Goal: Information Seeking & Learning: Check status

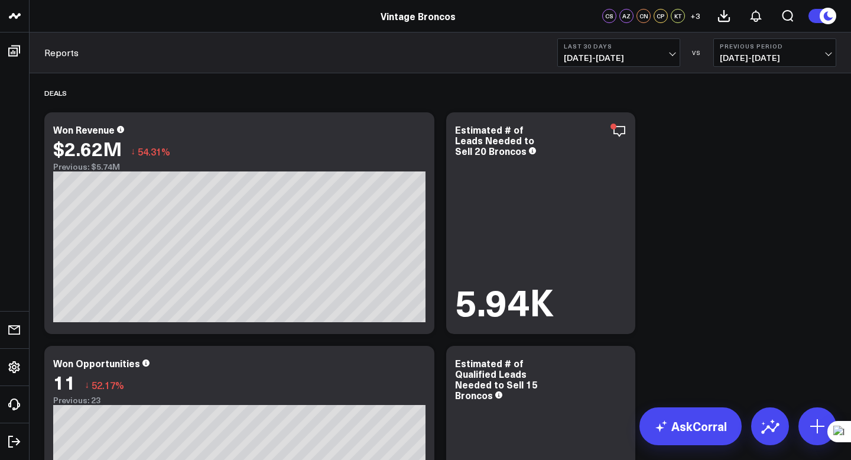
click at [597, 69] on div "Reports Last 30 Days 09/06/25 - 10/05/25 VS Previous Period 08/07/25 - 09/05/25" at bounding box center [440, 52] width 821 height 41
click at [597, 58] on span "09/06/25 - 10/05/25" at bounding box center [619, 57] width 110 height 9
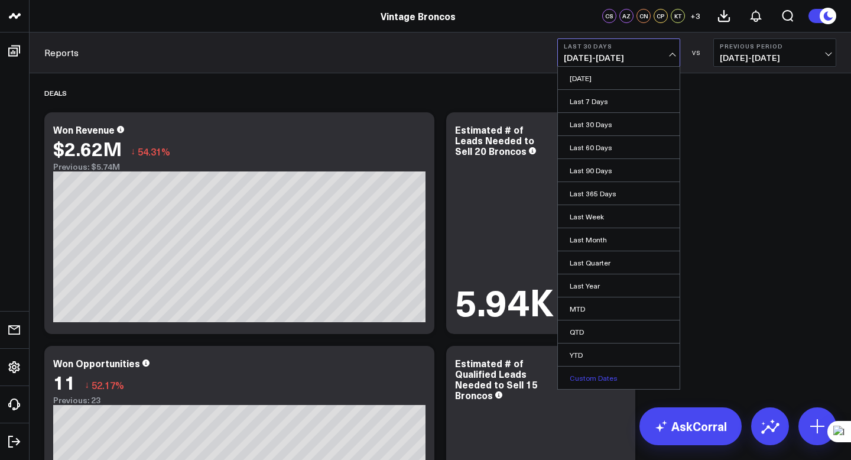
click at [596, 373] on link "Custom Dates" at bounding box center [619, 377] width 122 height 22
select select "9"
select select "2025"
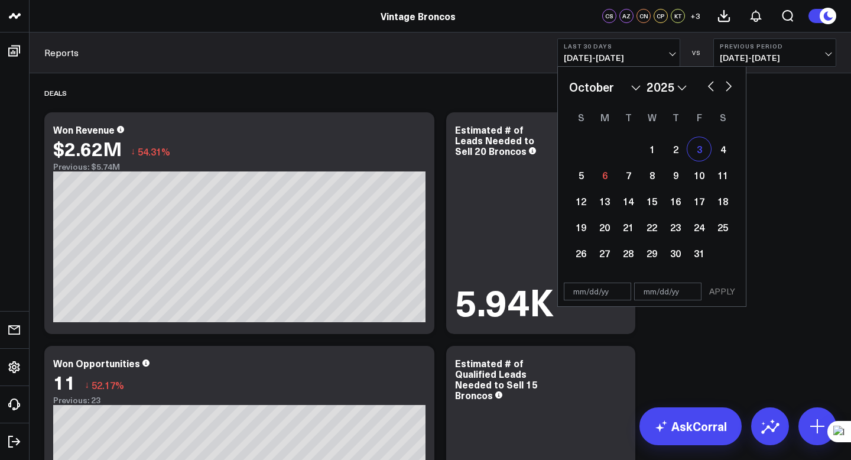
click at [698, 151] on div "3" at bounding box center [699, 149] width 24 height 24
type input "10/03/25"
select select "9"
select select "2025"
click at [590, 172] on div "5" at bounding box center [581, 175] width 24 height 24
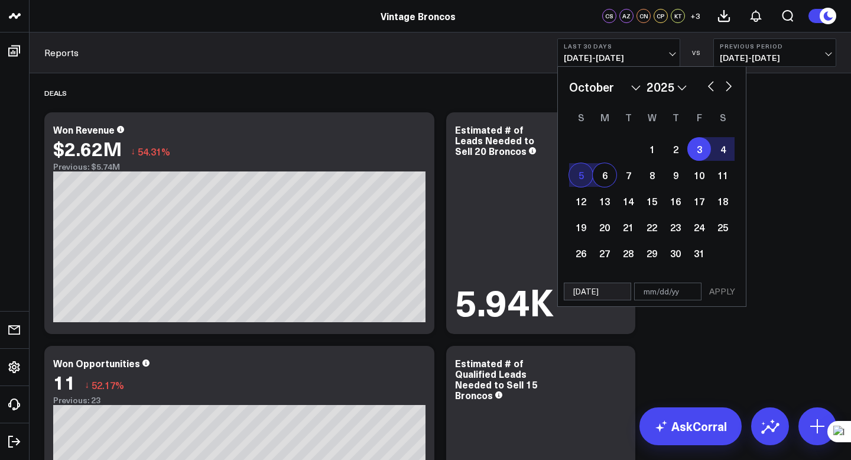
type input "[DATE]"
select select "9"
select select "2025"
click at [720, 292] on button "APPLY" at bounding box center [721, 291] width 35 height 18
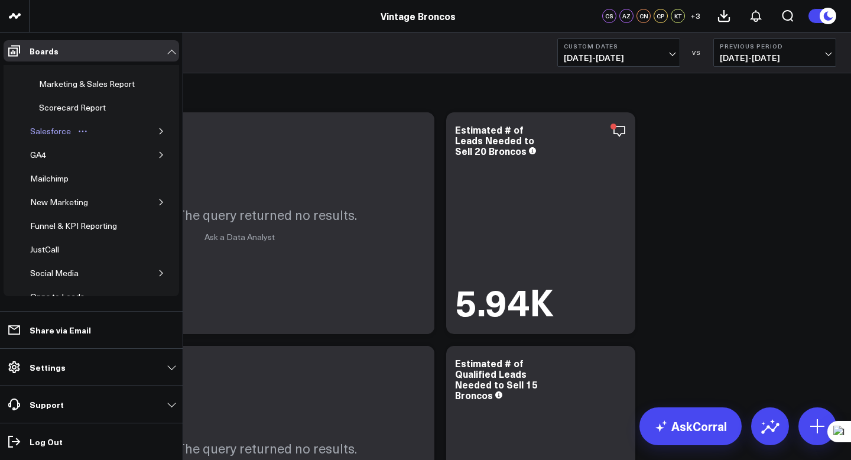
scroll to position [131, 0]
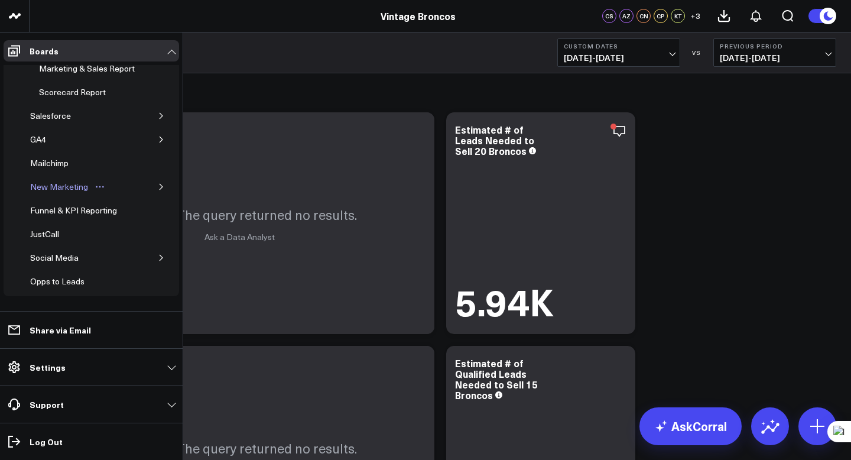
click at [61, 194] on div "New Marketing" at bounding box center [59, 187] width 64 height 14
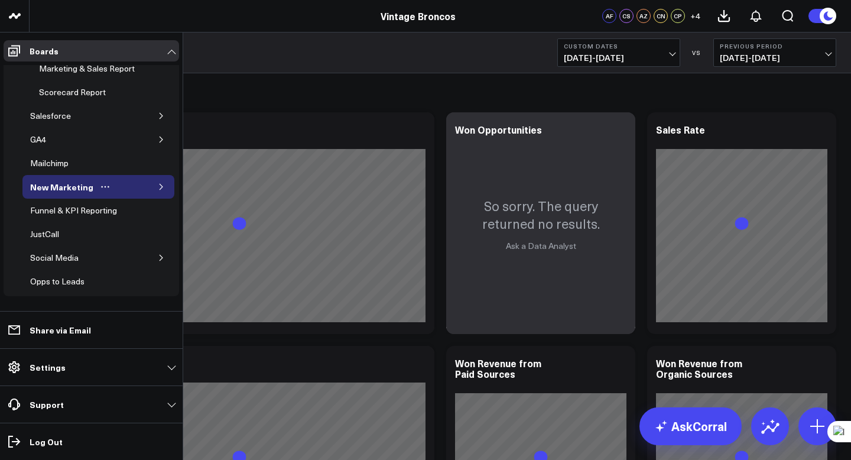
click at [158, 190] on icon "button" at bounding box center [161, 186] width 7 height 7
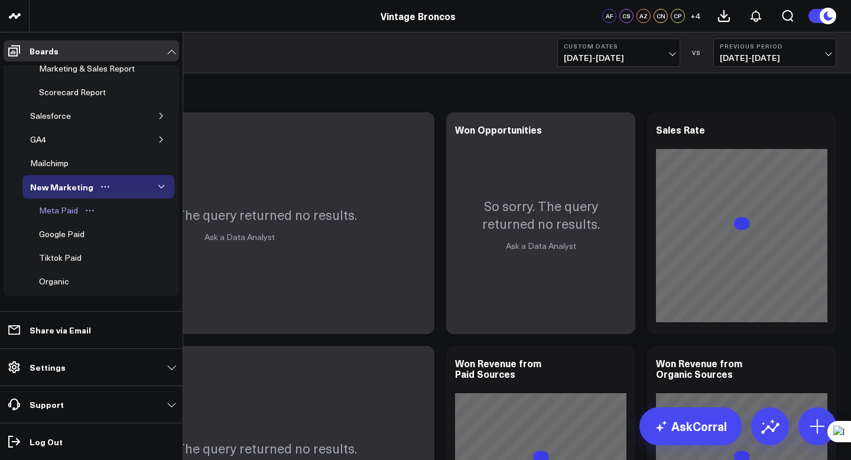
click at [70, 217] on div "Meta Paid" at bounding box center [58, 210] width 45 height 14
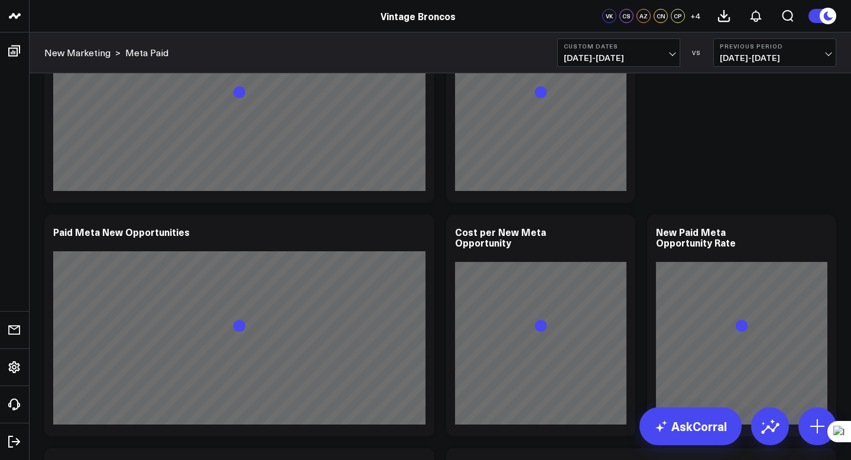
scroll to position [886, 0]
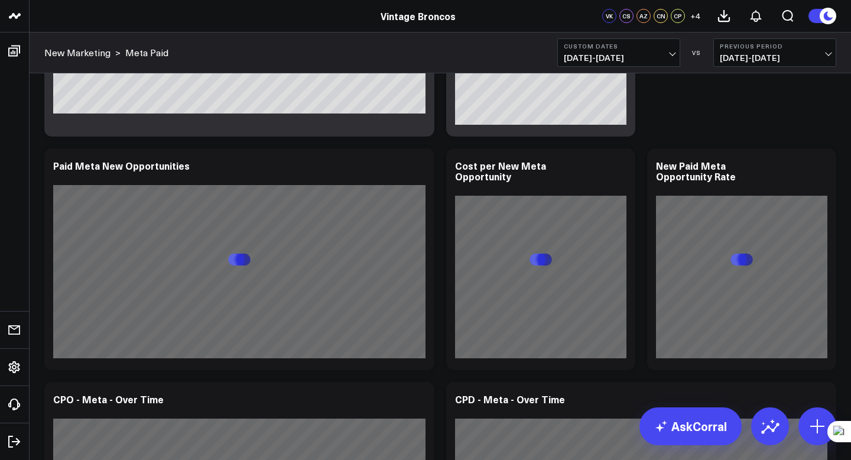
scroll to position [919, 0]
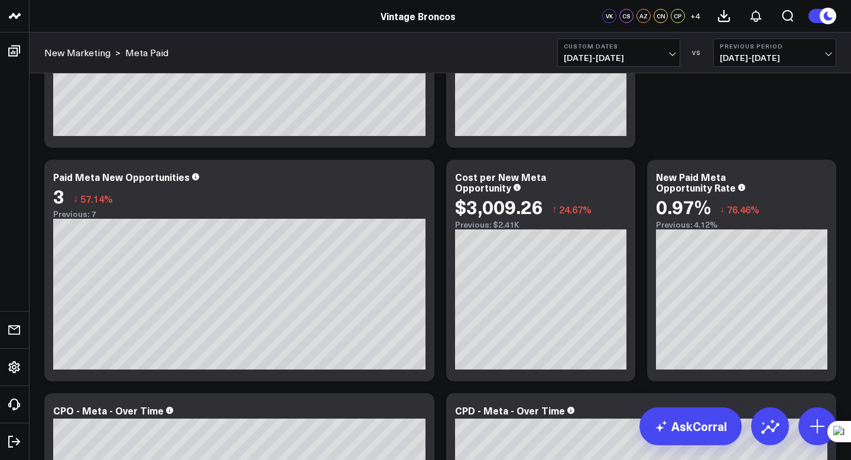
click at [598, 64] on button "Custom Dates 10/03/25 - 10/05/25" at bounding box center [618, 52] width 123 height 28
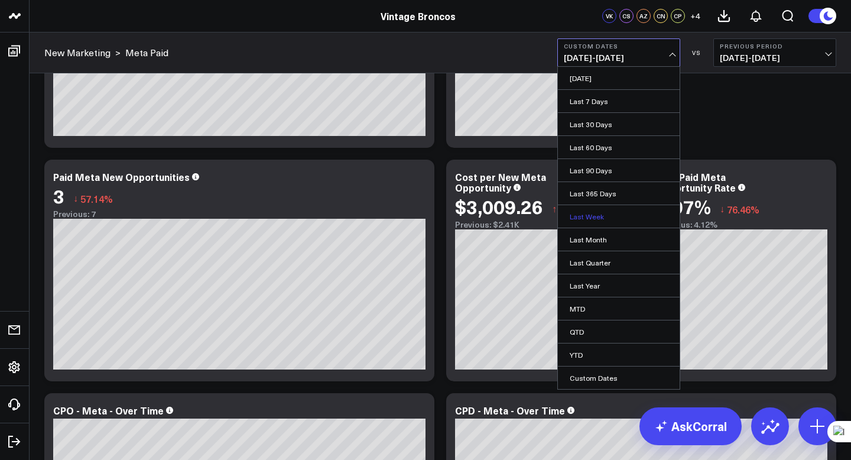
click at [601, 219] on link "Last Week" at bounding box center [619, 216] width 122 height 22
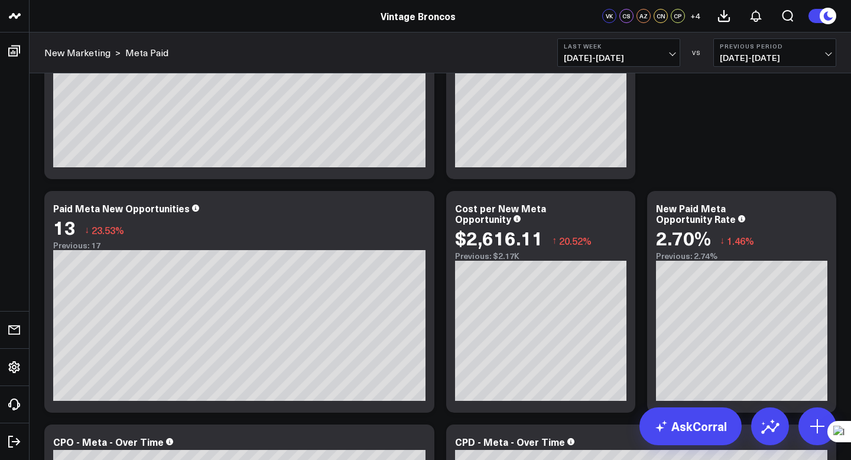
scroll to position [993, 0]
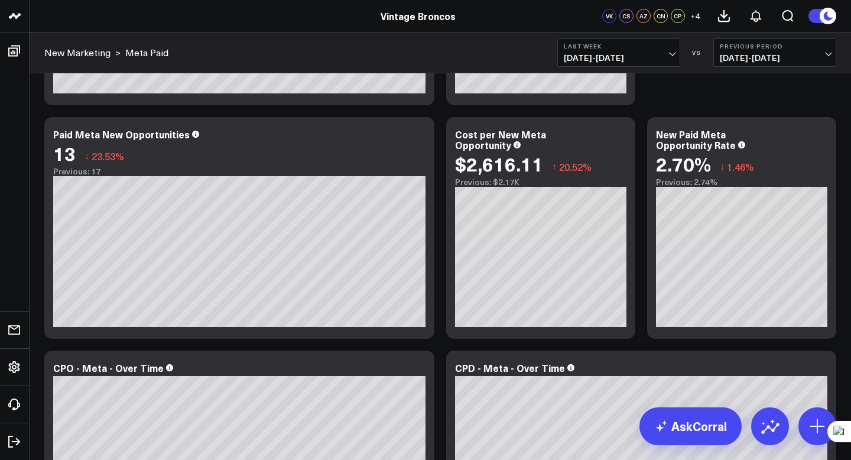
scroll to position [954, 0]
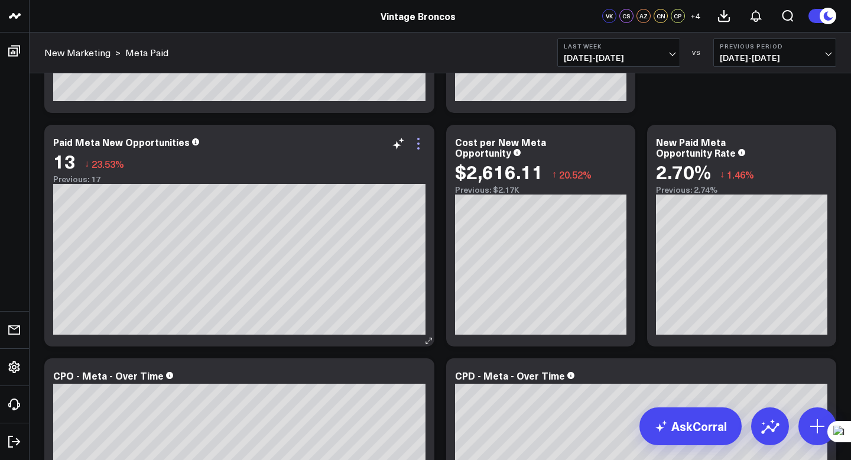
click at [418, 144] on icon at bounding box center [418, 143] width 2 height 2
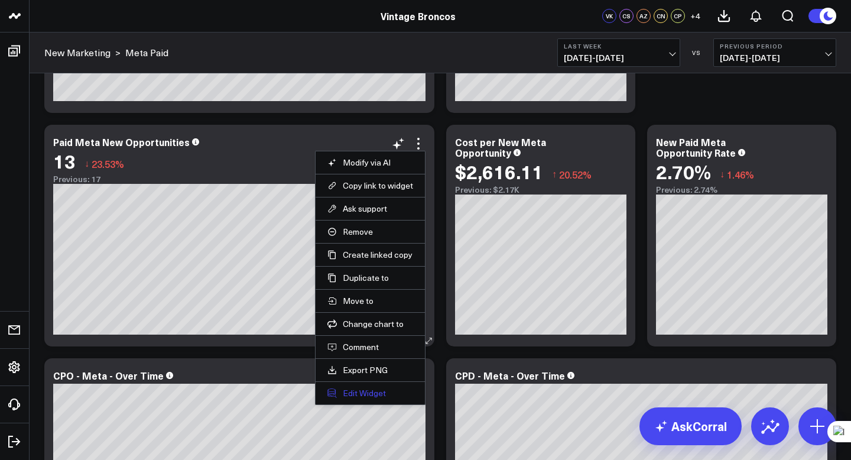
click at [370, 394] on button "Edit Widget" at bounding box center [370, 393] width 86 height 11
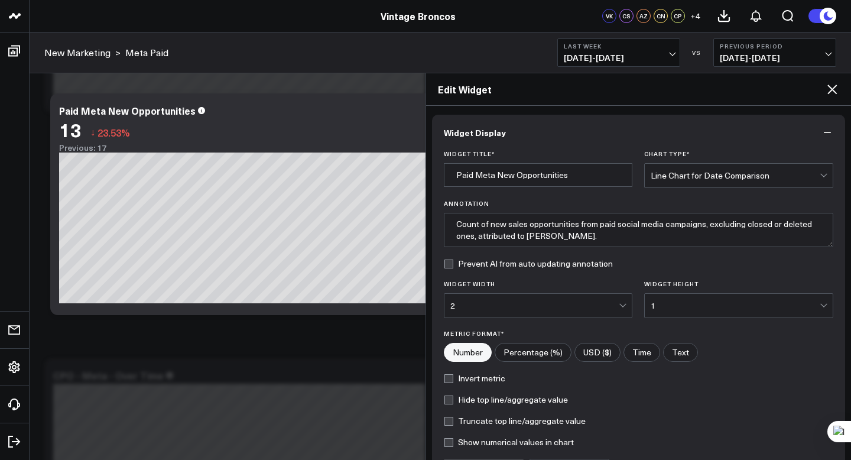
scroll to position [132, 0]
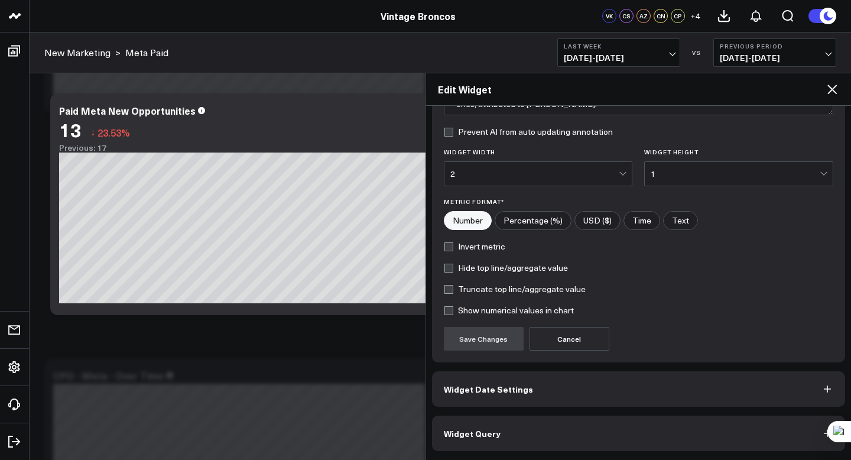
click at [602, 423] on button "Widget Query" at bounding box center [639, 432] width 414 height 35
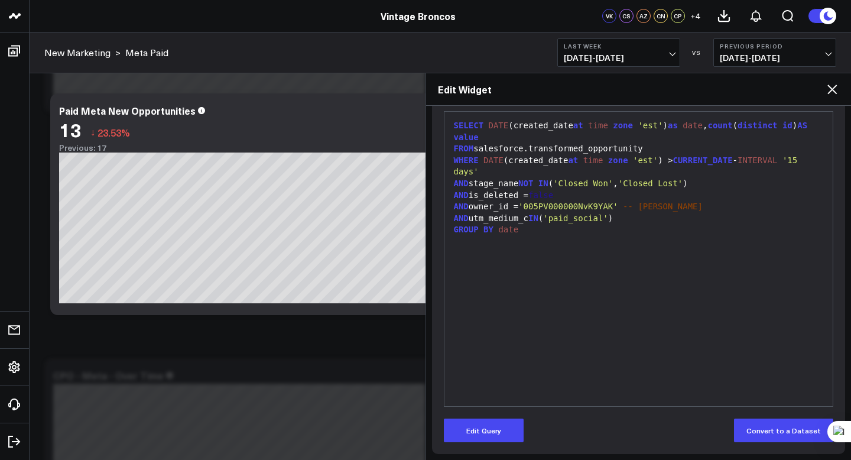
scroll to position [162, 0]
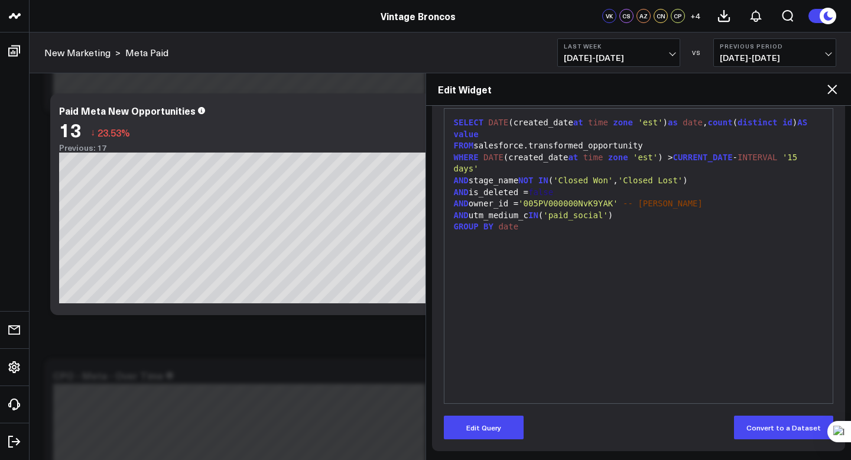
click at [831, 96] on div "Edit Widget" at bounding box center [638, 89] width 425 height 32
click at [834, 93] on icon at bounding box center [832, 89] width 14 height 14
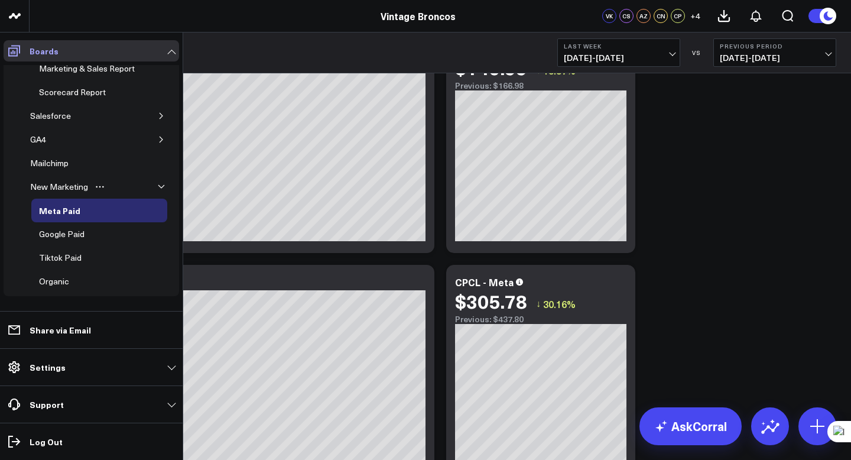
scroll to position [115, 0]
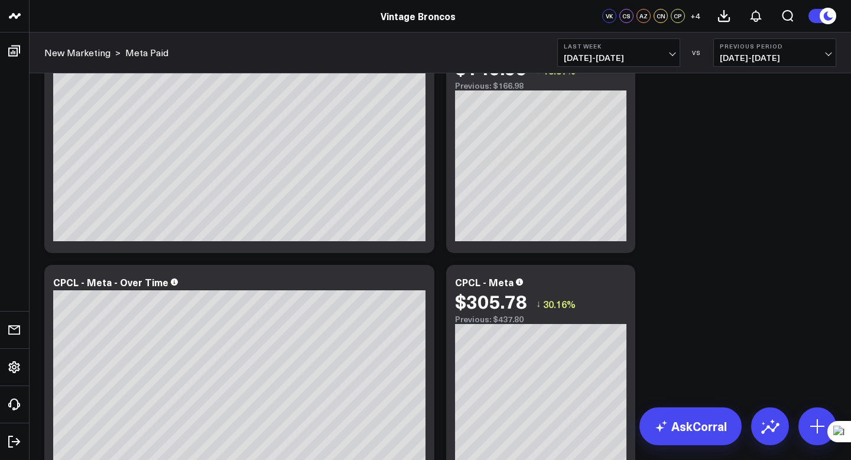
click at [69, 58] on link "New Marketing" at bounding box center [77, 52] width 66 height 13
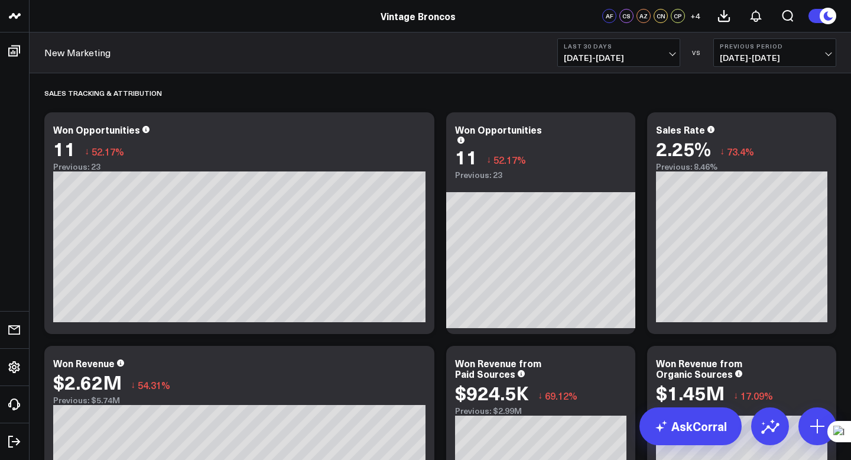
click at [631, 47] on b "Last 30 Days" at bounding box center [619, 46] width 110 height 7
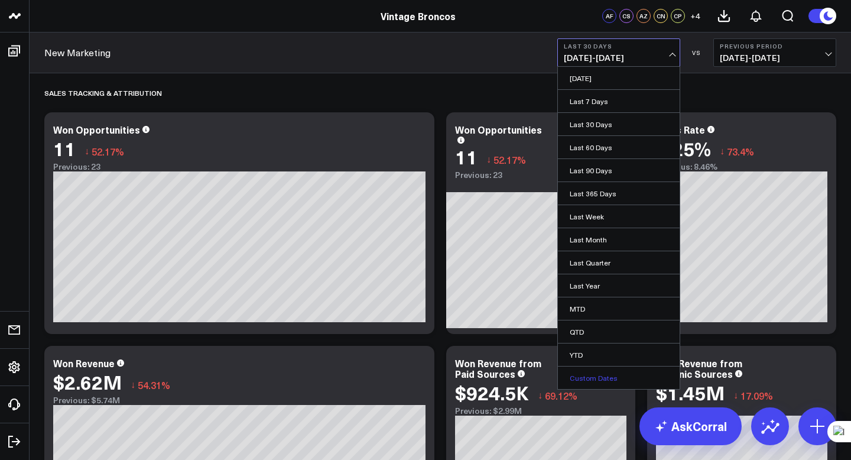
click at [596, 380] on link "Custom Dates" at bounding box center [619, 377] width 122 height 22
select select "9"
select select "2025"
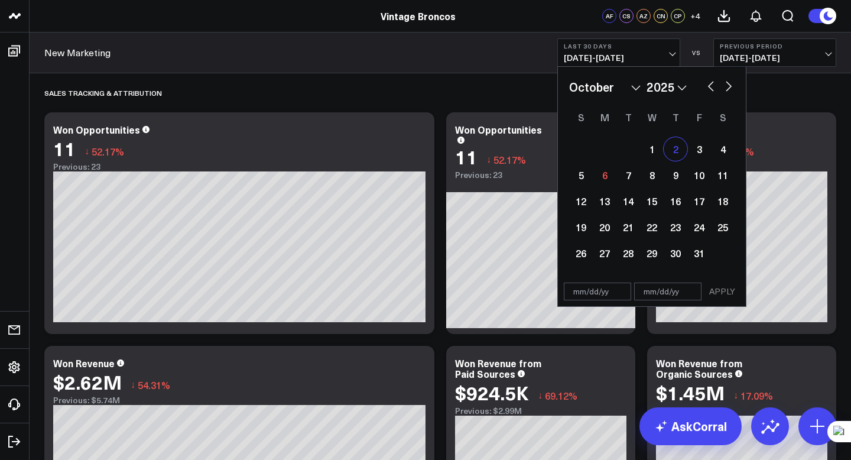
click at [680, 152] on div "2" at bounding box center [676, 149] width 24 height 24
type input "[DATE]"
select select "9"
select select "2025"
click at [583, 176] on div "5" at bounding box center [581, 175] width 24 height 24
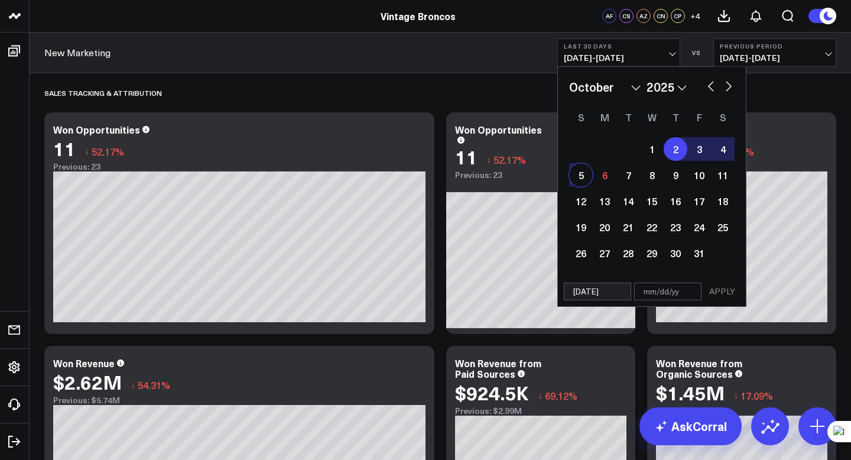
type input "[DATE]"
select select "9"
select select "2025"
click at [727, 292] on button "APPLY" at bounding box center [721, 291] width 35 height 18
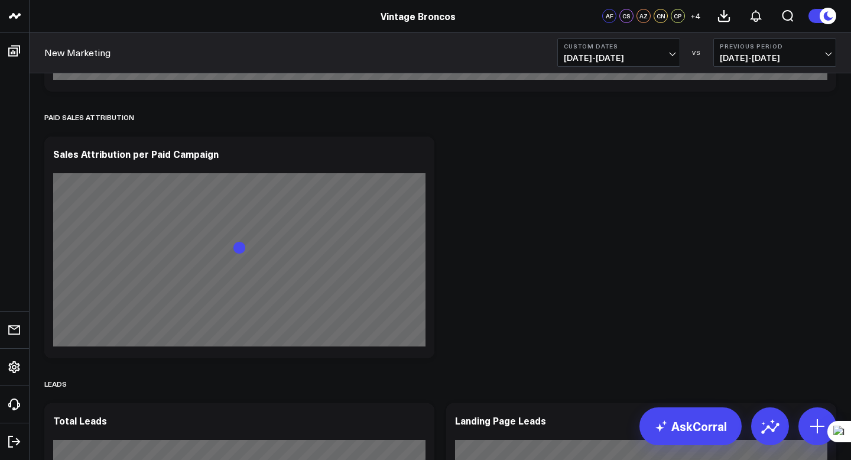
scroll to position [707, 0]
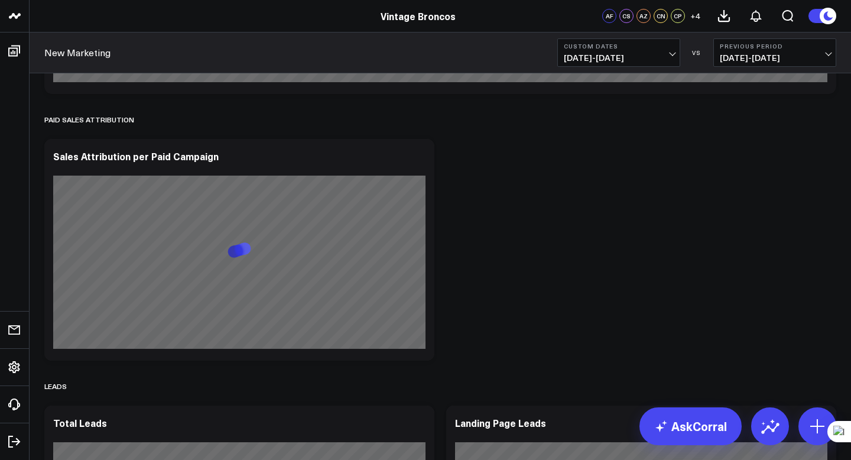
click at [782, 53] on span "09/28/25 - 10/01/25" at bounding box center [775, 57] width 110 height 9
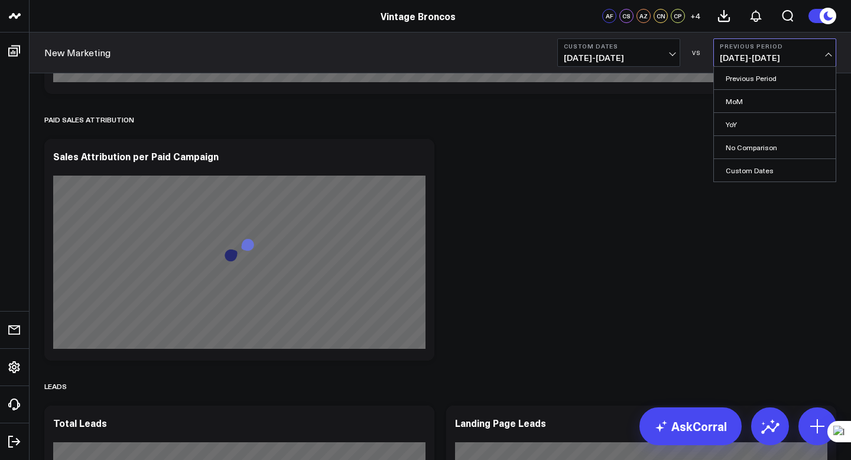
click at [639, 54] on span "10/02/25 - 10/05/25" at bounding box center [619, 57] width 110 height 9
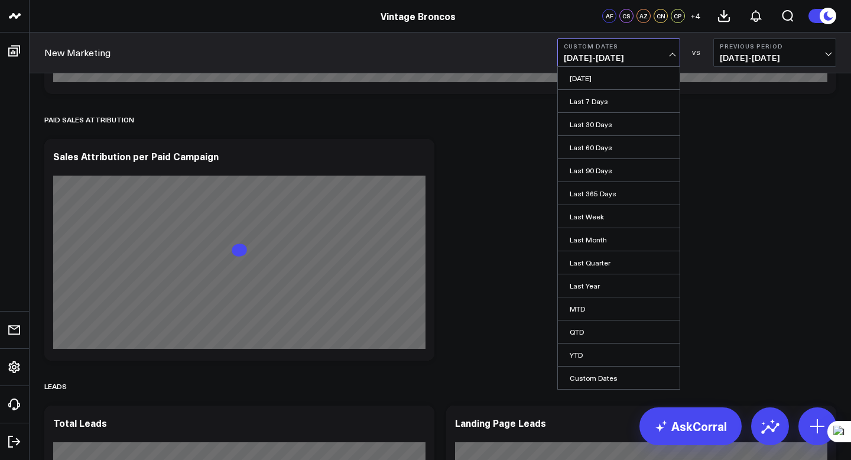
click at [639, 54] on span "10/02/25 - 10/05/25" at bounding box center [619, 57] width 110 height 9
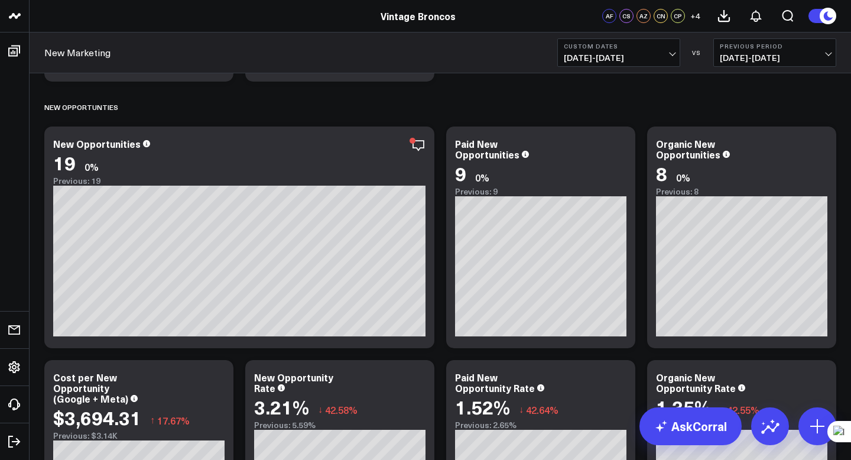
scroll to position [2455, 0]
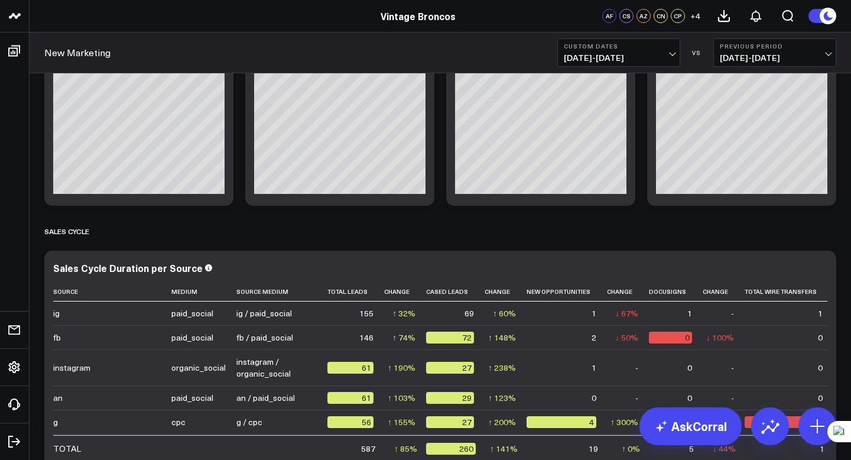
scroll to position [2844, 0]
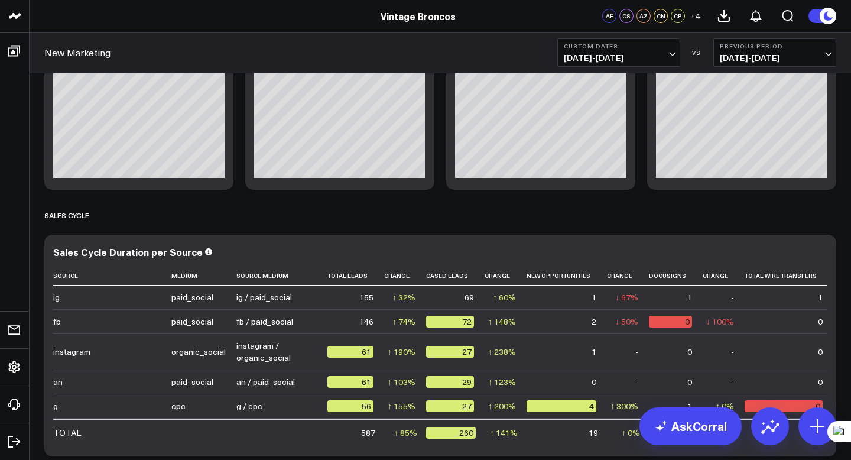
click at [440, 185] on div "SALES TRACKING & ATTRIBUTION Modify via AI Copy link to widget Ask support Remo…" at bounding box center [440, 428] width 804 height 6399
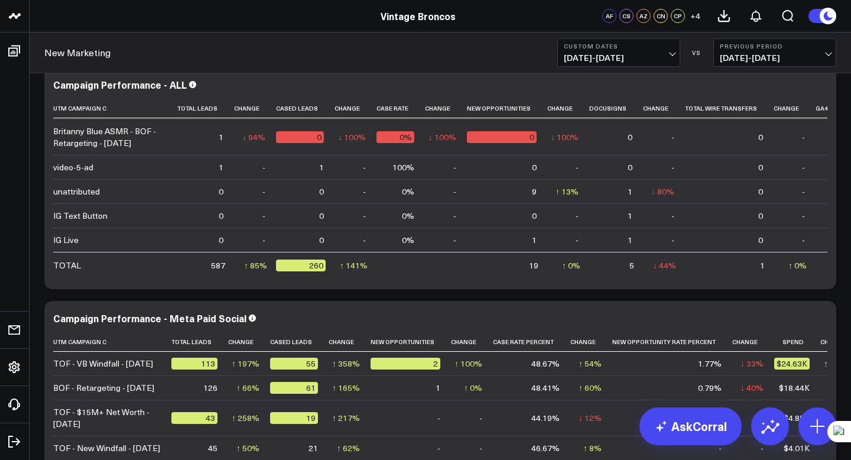
scroll to position [4531, 0]
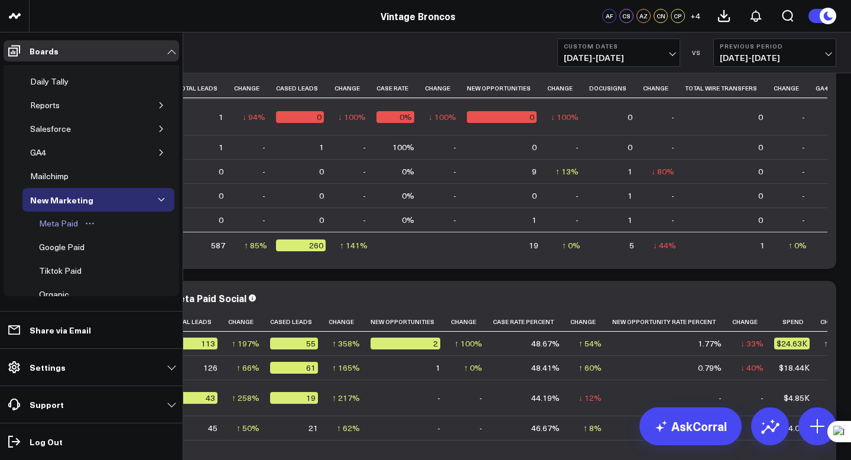
click at [60, 227] on div "Meta Paid" at bounding box center [58, 223] width 45 height 14
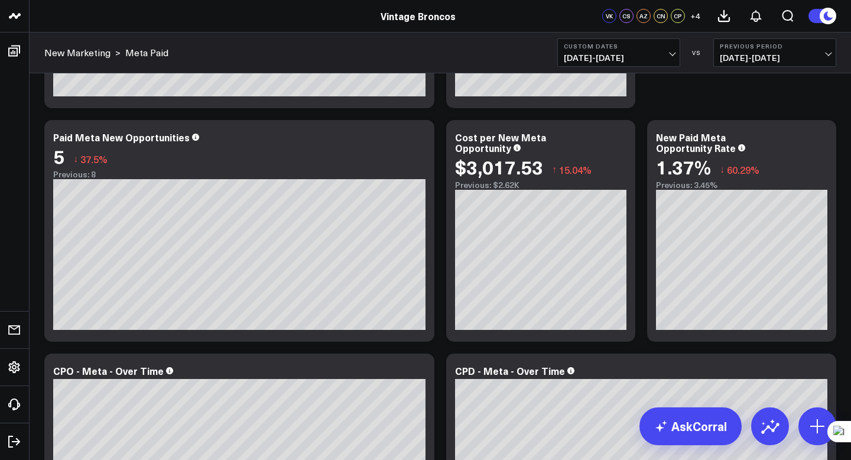
scroll to position [947, 0]
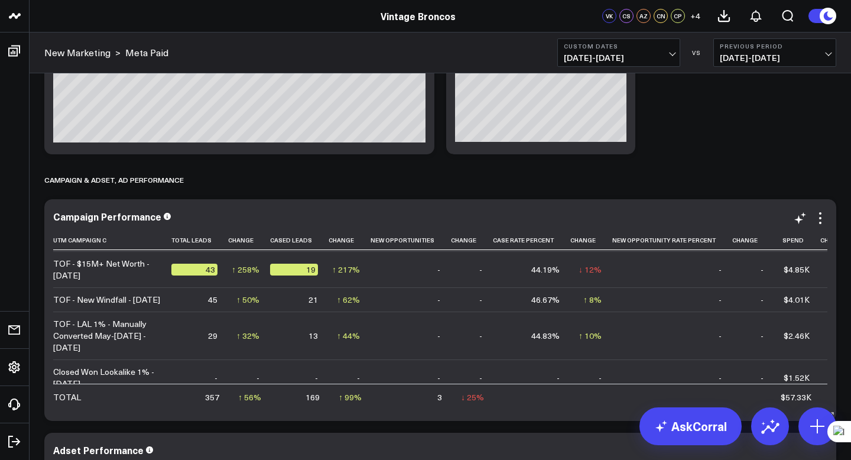
scroll to position [0, 0]
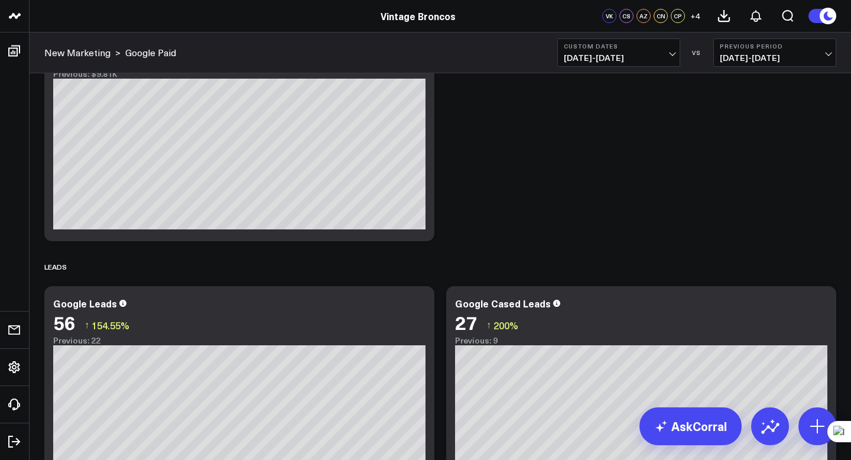
scroll to position [116, 0]
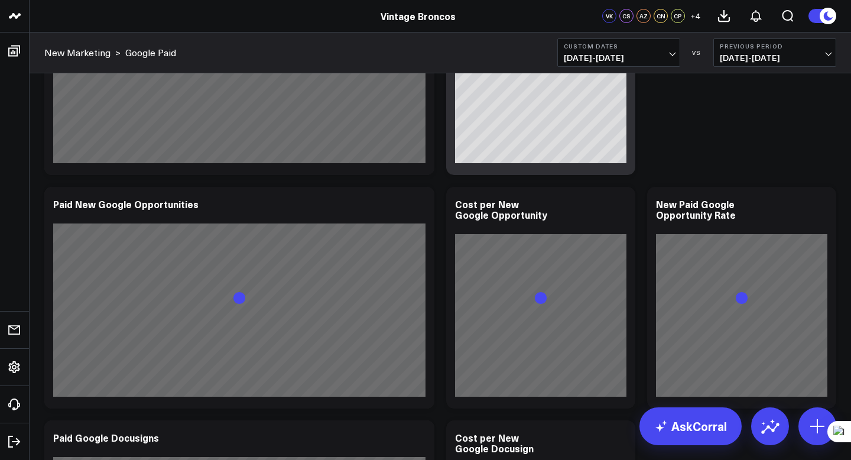
scroll to position [1146, 0]
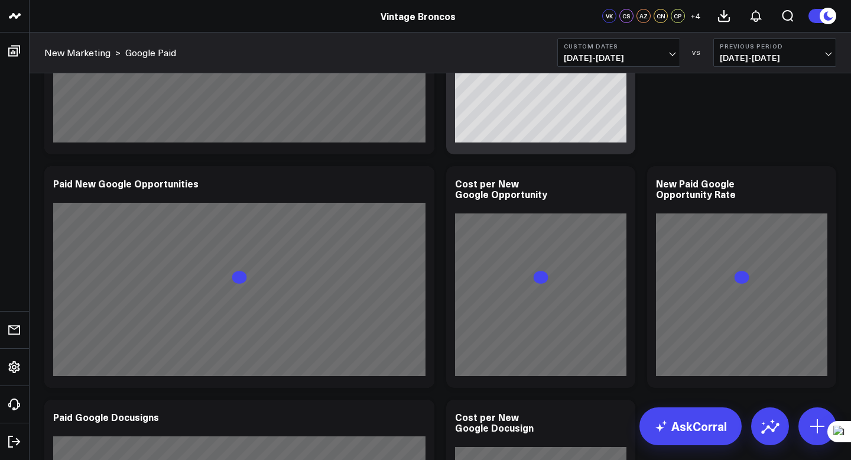
click at [439, 224] on div "Spend Modify via AI Copy link to widget Ask support Remove Create linked copy D…" at bounding box center [440, 377] width 804 height 2900
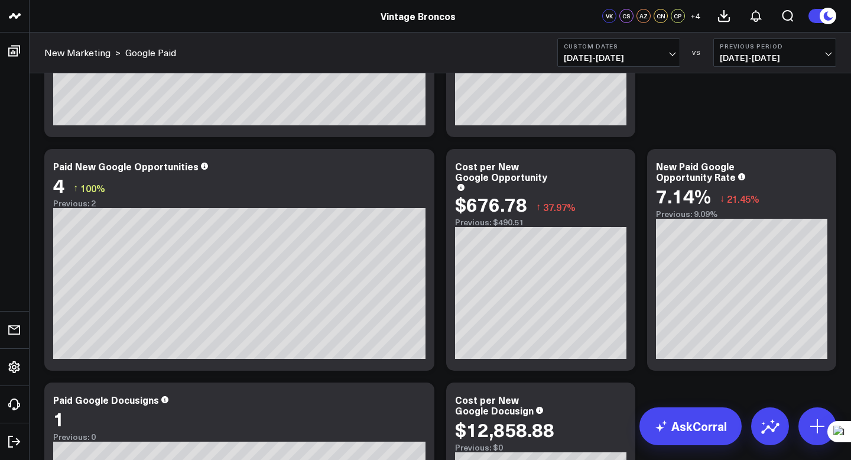
scroll to position [1157, 0]
